Goal: Task Accomplishment & Management: Use online tool/utility

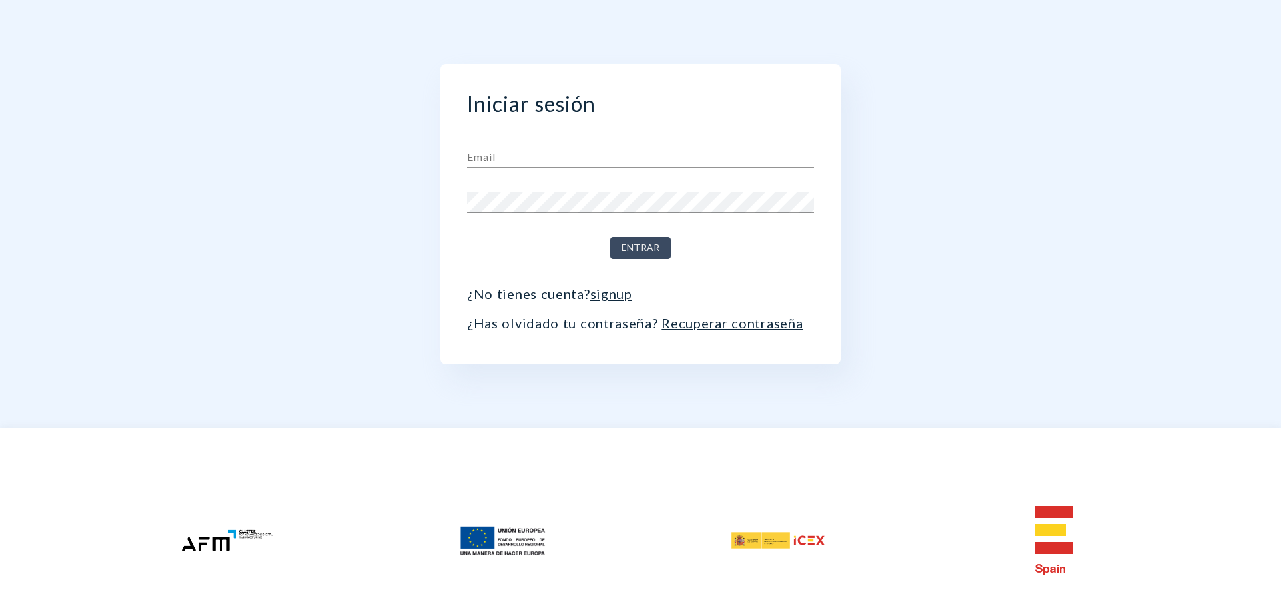
click at [533, 159] on input "text" at bounding box center [640, 156] width 347 height 21
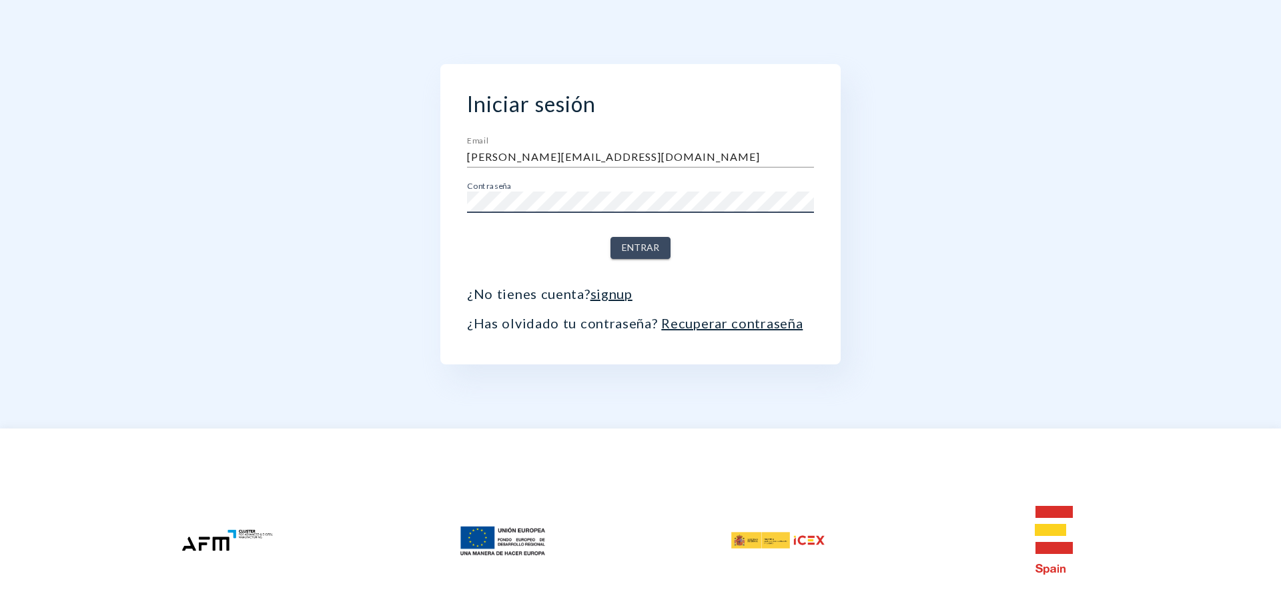
click at [641, 251] on span "Entrar" at bounding box center [640, 248] width 37 height 17
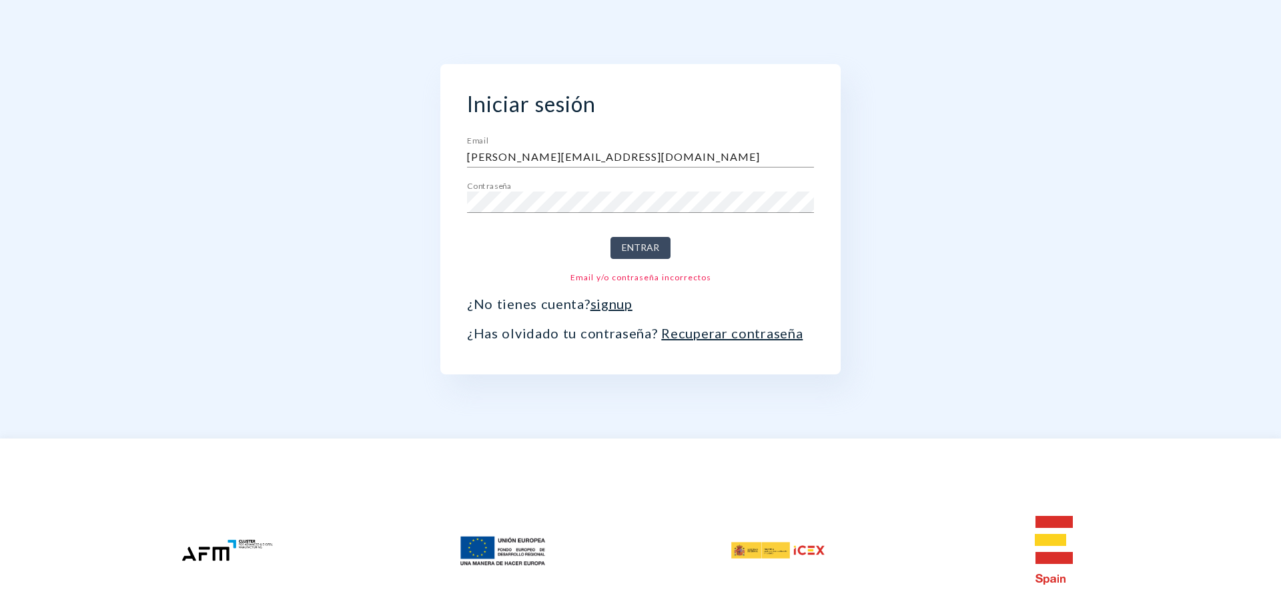
click at [594, 151] on input "[PERSON_NAME][EMAIL_ADDRESS][DOMAIN_NAME]" at bounding box center [640, 156] width 347 height 21
drag, startPoint x: 593, startPoint y: 153, endPoint x: 442, endPoint y: 162, distance: 150.4
click at [442, 162] on div "Iniciar sesión Email [PERSON_NAME][EMAIL_ADDRESS][DOMAIN_NAME] Contraseña Entra…" at bounding box center [640, 219] width 400 height 310
type input "[EMAIL_ADDRESS][DOMAIN_NAME]"
click at [638, 249] on span "Entrar" at bounding box center [640, 248] width 37 height 17
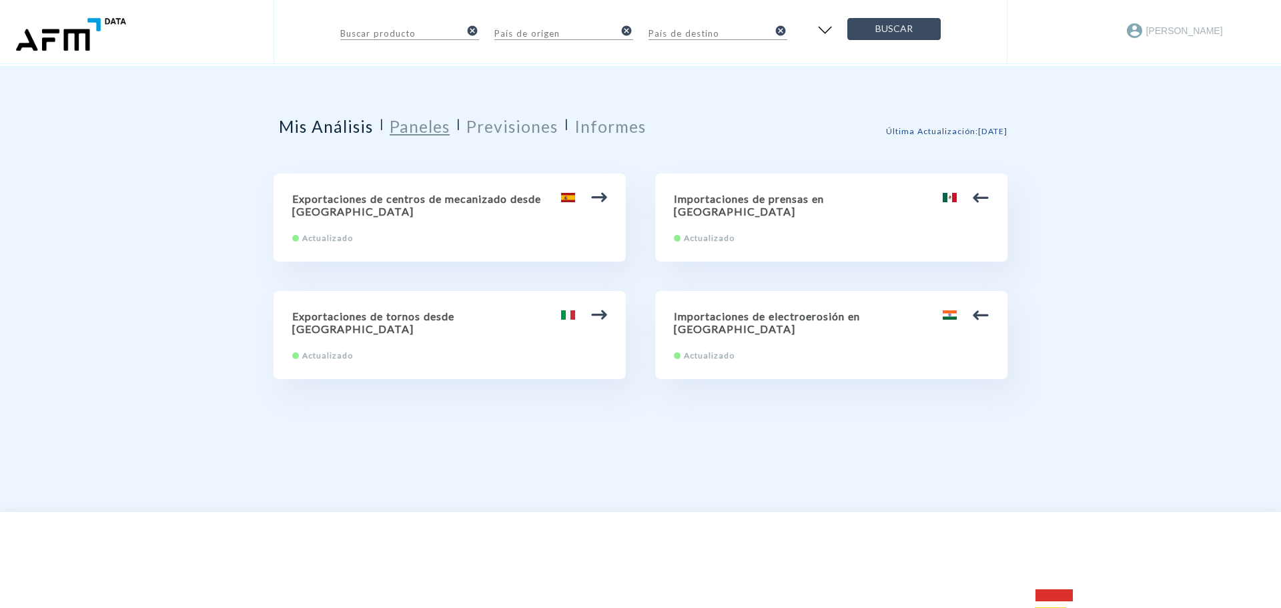
click at [434, 125] on h2 "Paneles" at bounding box center [420, 126] width 60 height 19
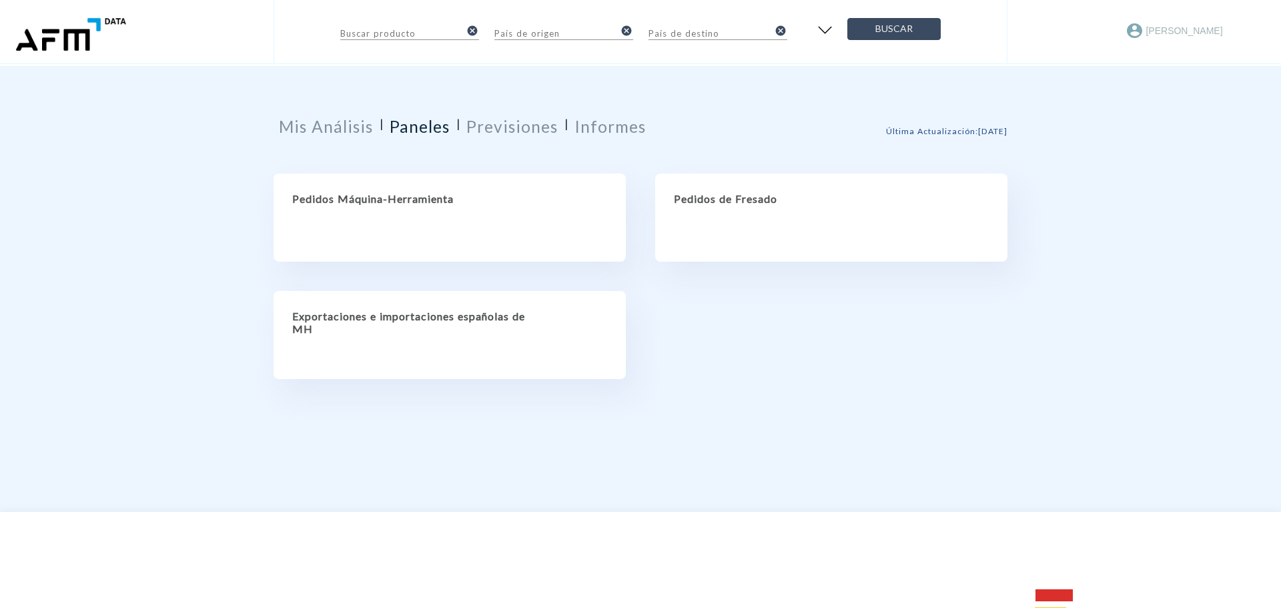
click at [748, 193] on h2 "Pedidos de Fresado" at bounding box center [831, 198] width 315 height 13
